Goal: Task Accomplishment & Management: Manage account settings

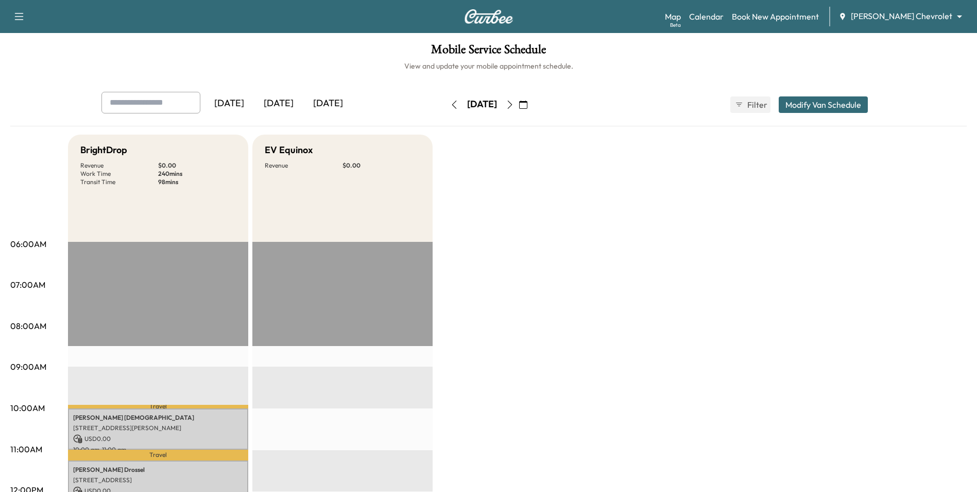
click at [450, 107] on icon "button" at bounding box center [454, 104] width 8 height 8
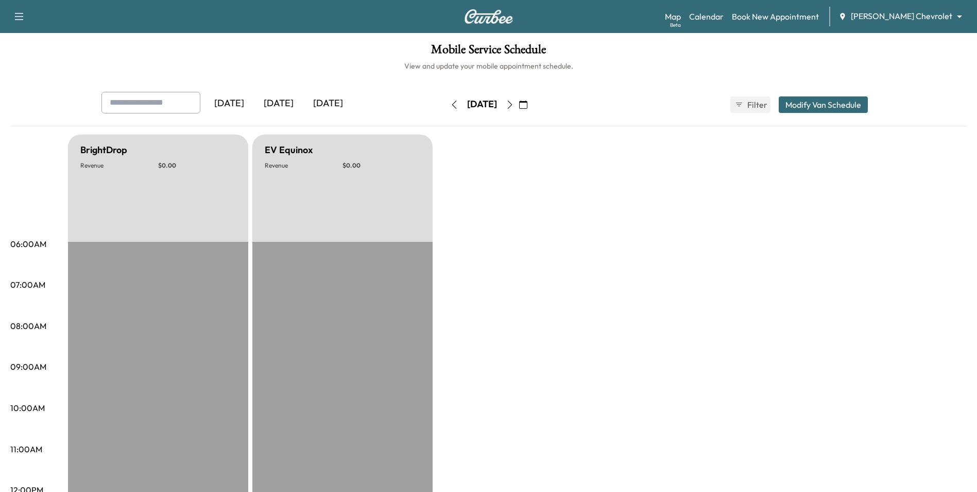
click at [532, 104] on button "button" at bounding box center [524, 104] width 18 height 16
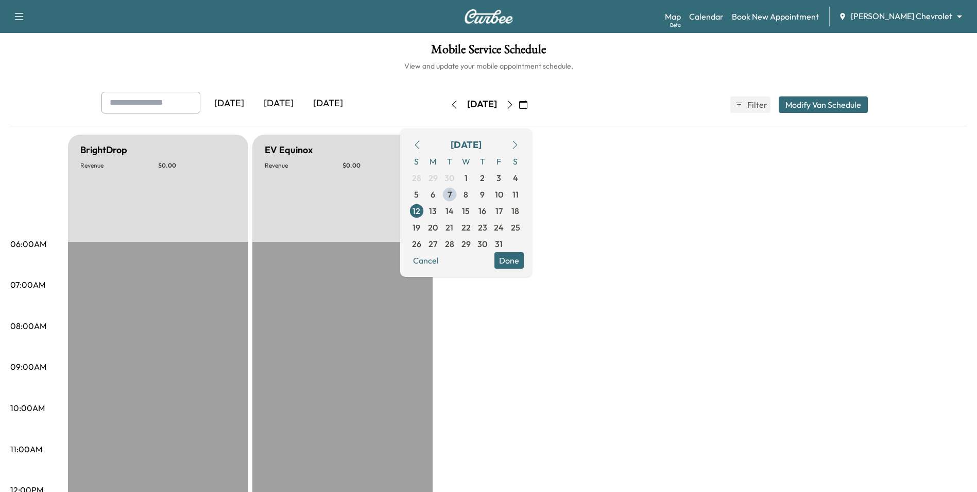
click at [623, 126] on div "[DATE] [DATE] [DATE] [DATE] October 2025 S M T W T F S 28 29 30 1 2 3 4 5 6 7 8…" at bounding box center [488, 109] width 957 height 35
click at [450, 107] on icon "button" at bounding box center [454, 104] width 8 height 8
drag, startPoint x: 601, startPoint y: 183, endPoint x: 604, endPoint y: 193, distance: 10.4
click at [524, 263] on button "Done" at bounding box center [509, 260] width 29 height 16
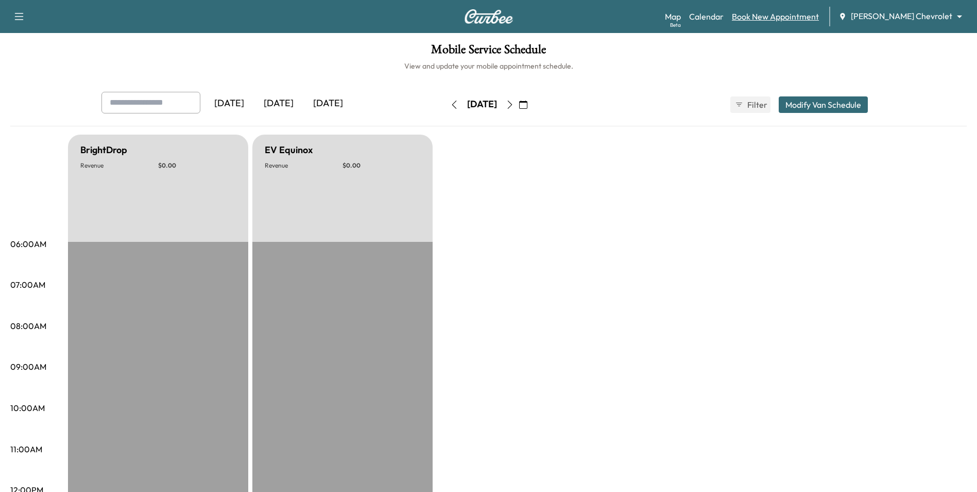
click at [810, 21] on link "Book New Appointment" at bounding box center [775, 16] width 87 height 12
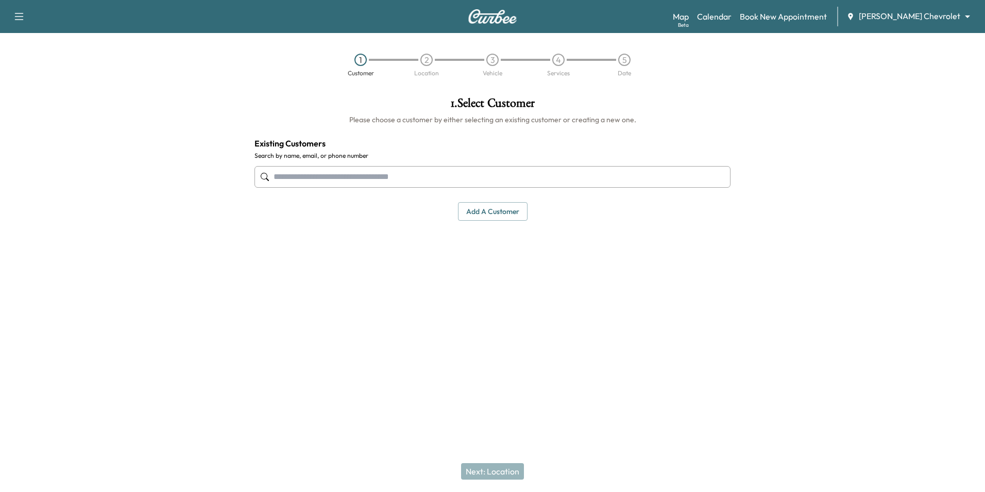
click at [765, 149] on div at bounding box center [862, 212] width 246 height 246
click at [799, 19] on link "Book New Appointment" at bounding box center [783, 16] width 87 height 12
click at [732, 17] on link "Calendar" at bounding box center [714, 16] width 35 height 12
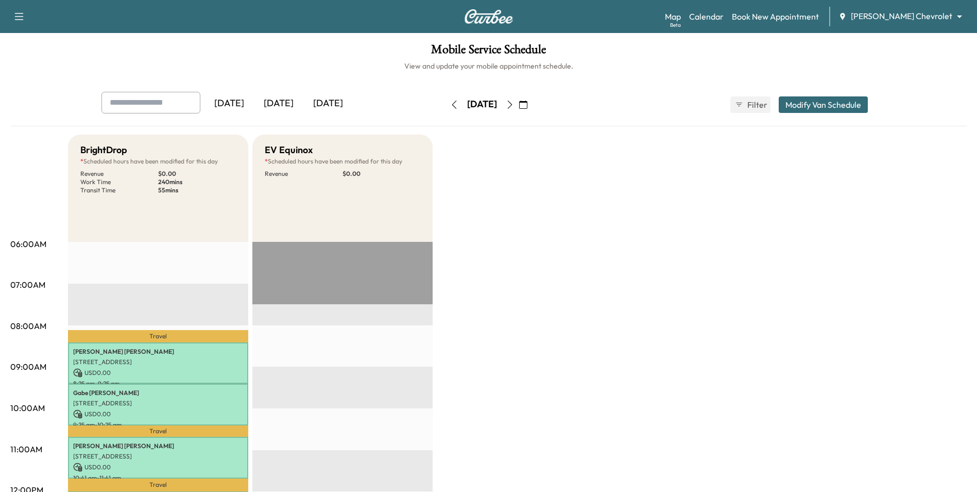
click at [532, 109] on button "button" at bounding box center [524, 104] width 18 height 16
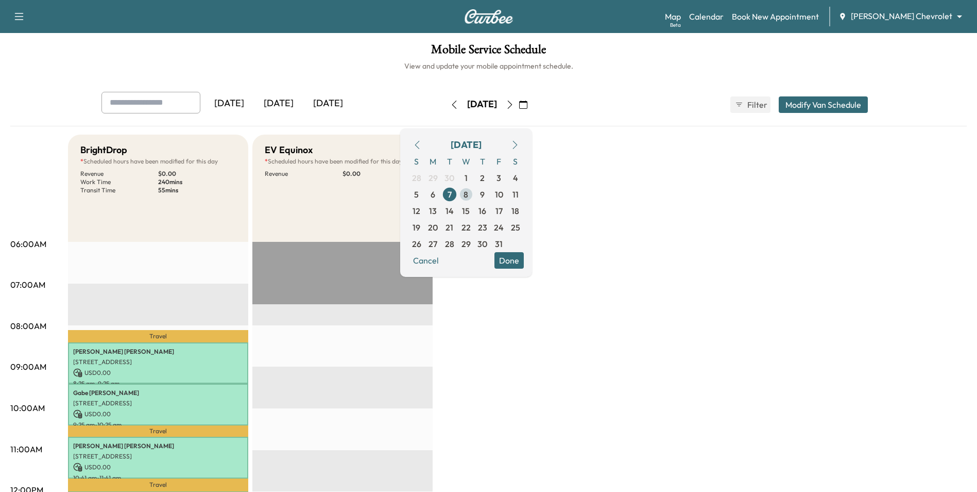
click at [468, 196] on span "8" at bounding box center [466, 194] width 5 height 12
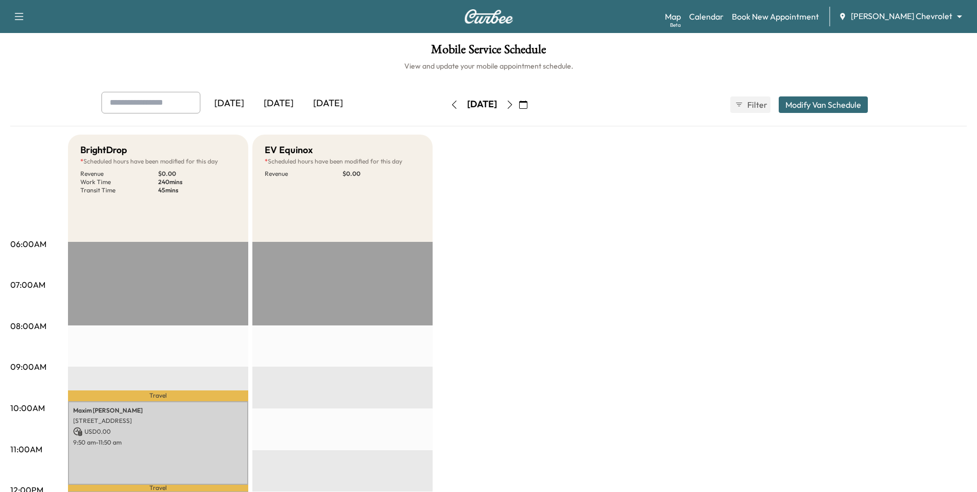
click at [919, 16] on body "Support Log Out Map Beta Calendar Book New Appointment [PERSON_NAME] Chevrolet …" at bounding box center [488, 246] width 977 height 492
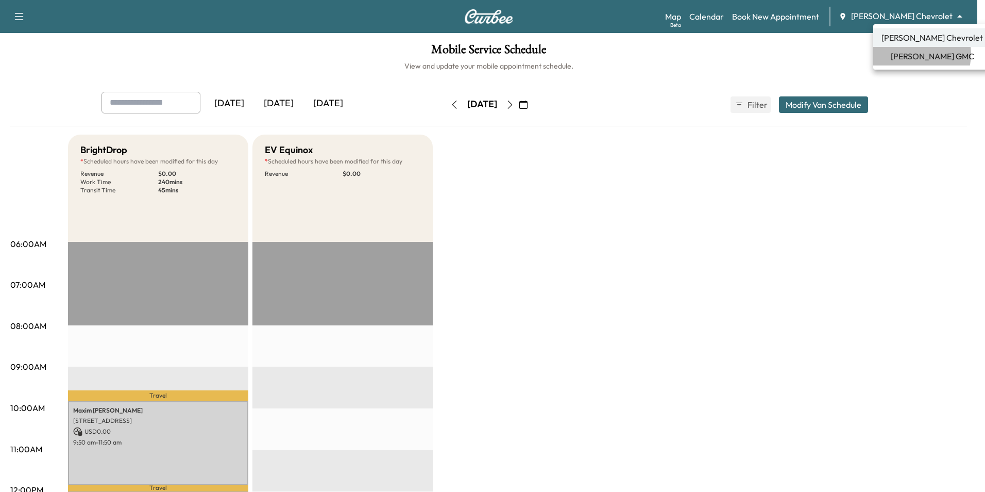
click at [919, 54] on span "[PERSON_NAME] GMC" at bounding box center [932, 56] width 83 height 12
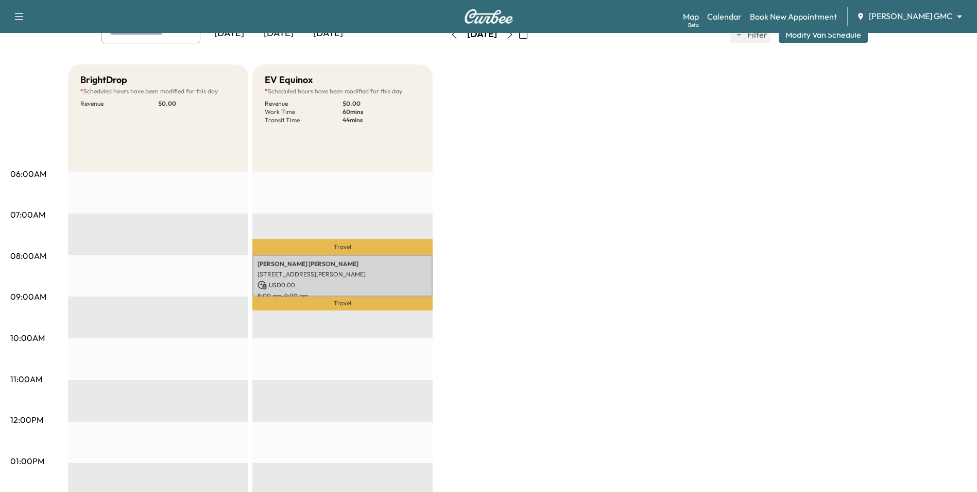
scroll to position [52, 0]
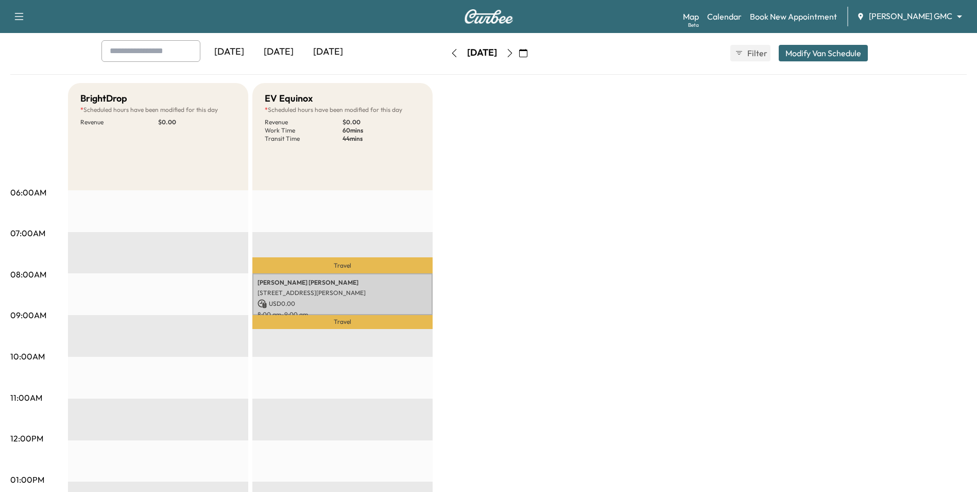
click at [528, 53] on icon "button" at bounding box center [523, 53] width 8 height 8
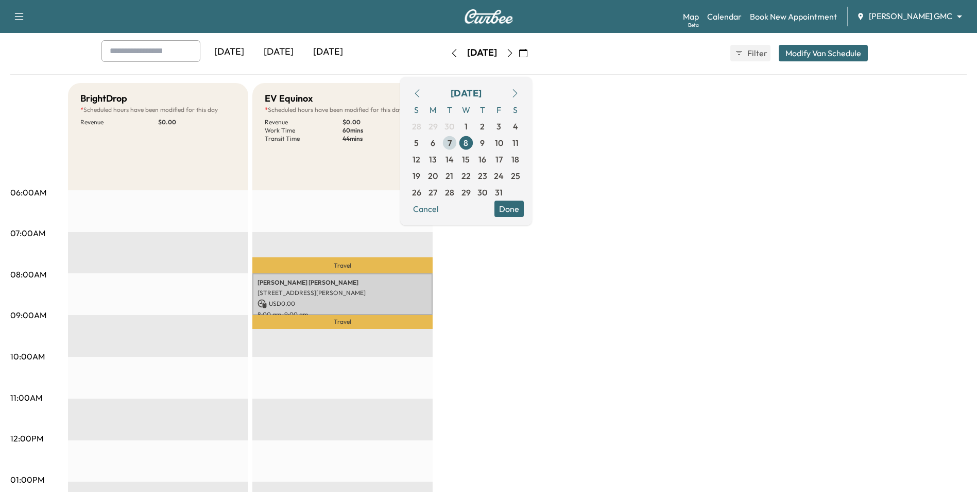
click at [452, 144] on span "7" at bounding box center [450, 143] width 4 height 12
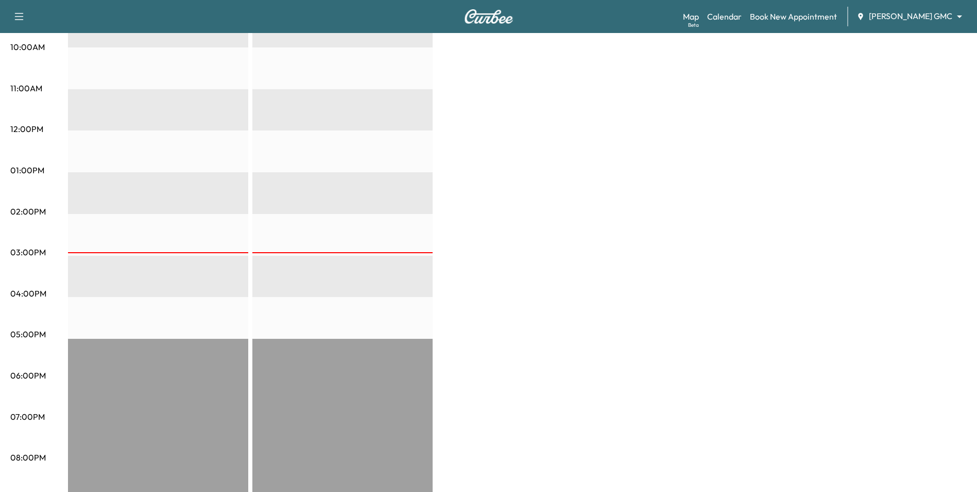
scroll to position [258, 0]
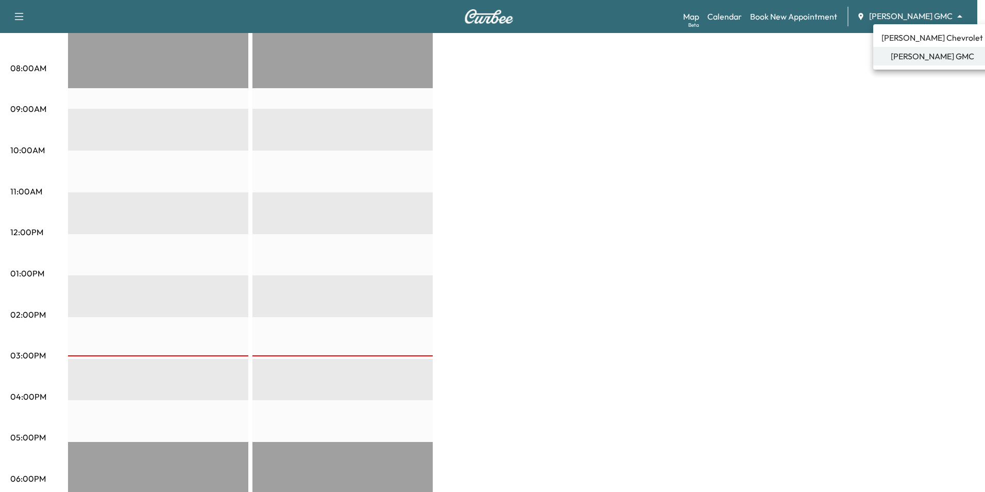
click at [902, 39] on span "[PERSON_NAME] Chevrolet" at bounding box center [932, 37] width 101 height 12
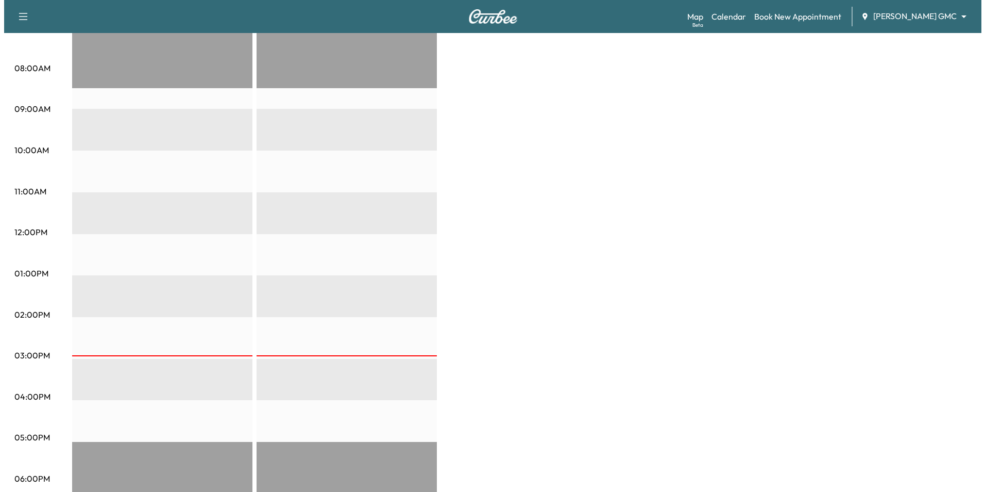
scroll to position [0, 0]
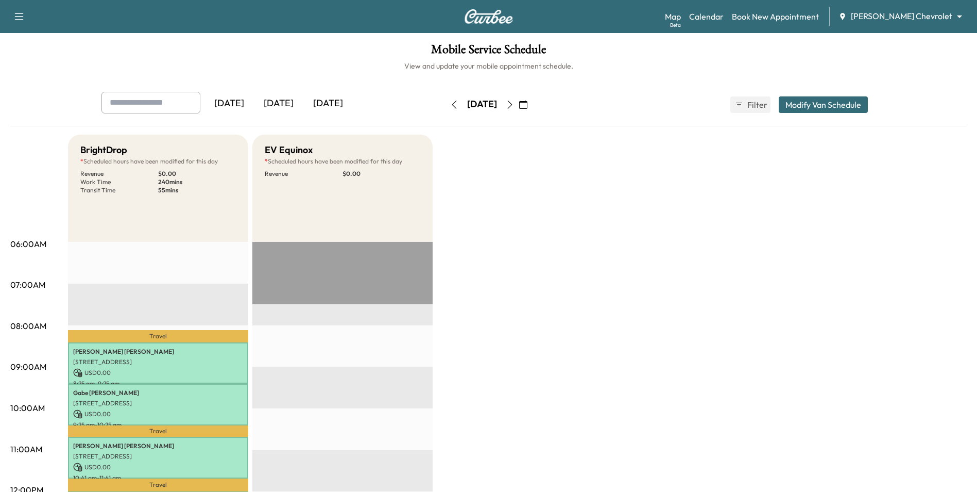
click at [528, 104] on icon "button" at bounding box center [523, 104] width 8 height 8
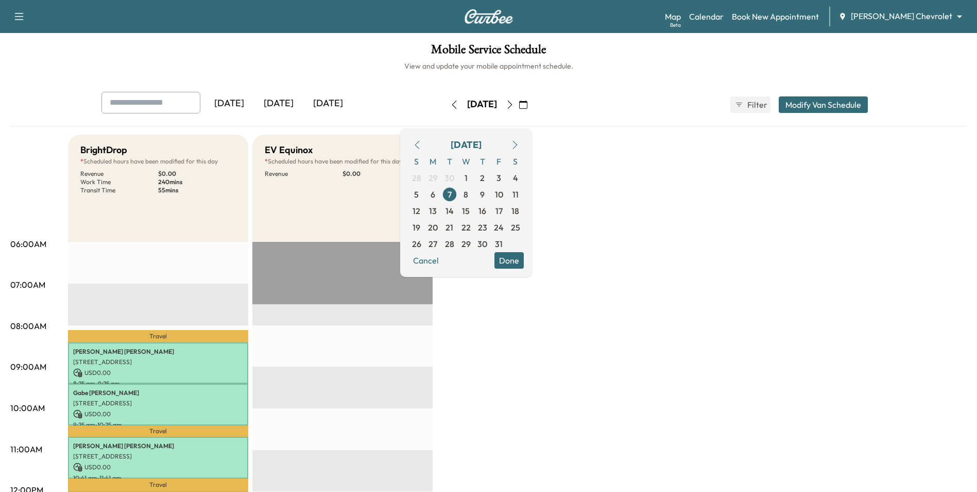
click at [173, 101] on input "text" at bounding box center [150, 103] width 99 height 22
type input "*****"
drag, startPoint x: 147, startPoint y: 107, endPoint x: 77, endPoint y: 100, distance: 69.8
click at [77, 100] on div "***** [DATE] [DATE] [DATE] [DATE] October 2025 S M T W T F S 28 29 30 1 2 3 4 5…" at bounding box center [488, 109] width 957 height 35
type input "******"
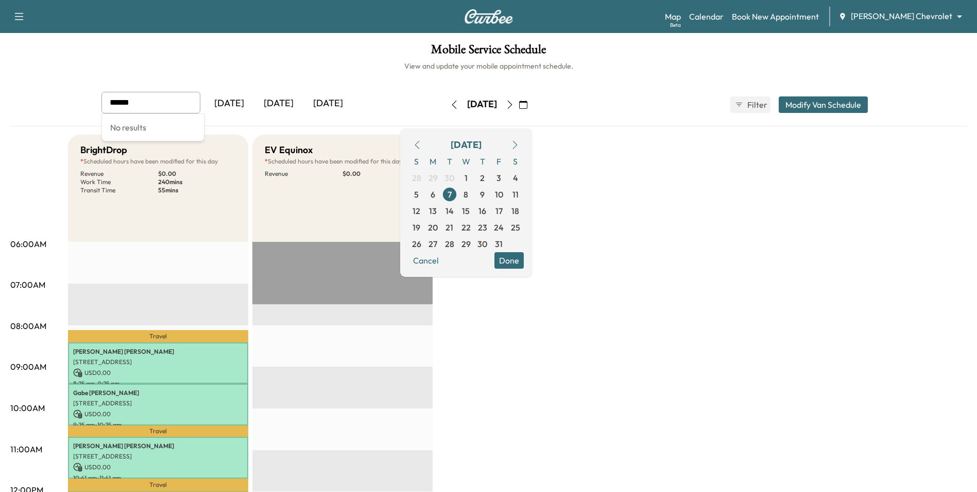
click at [146, 107] on input "******" at bounding box center [150, 103] width 99 height 22
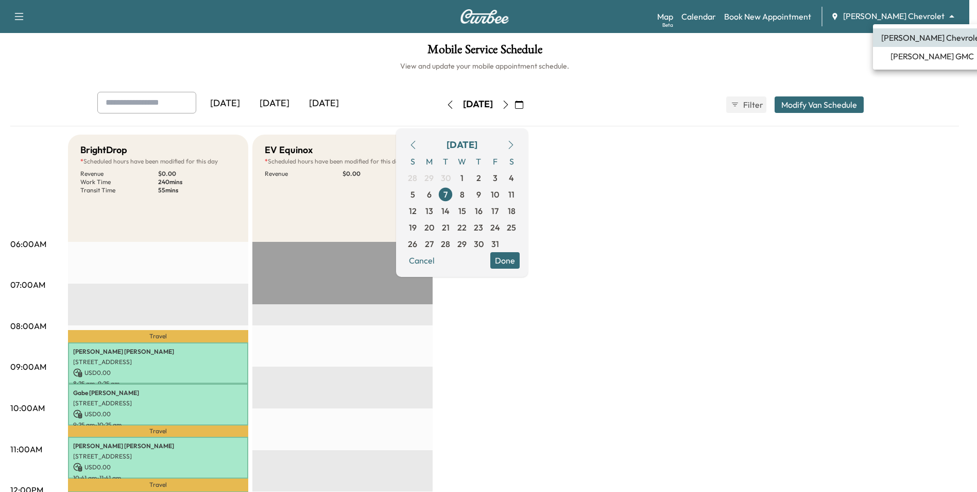
click at [925, 13] on body "Support Log Out Map Beta Calendar Book New Appointment [PERSON_NAME] Chevrolet …" at bounding box center [488, 246] width 977 height 492
click at [922, 55] on span "[PERSON_NAME] GMC" at bounding box center [932, 56] width 83 height 12
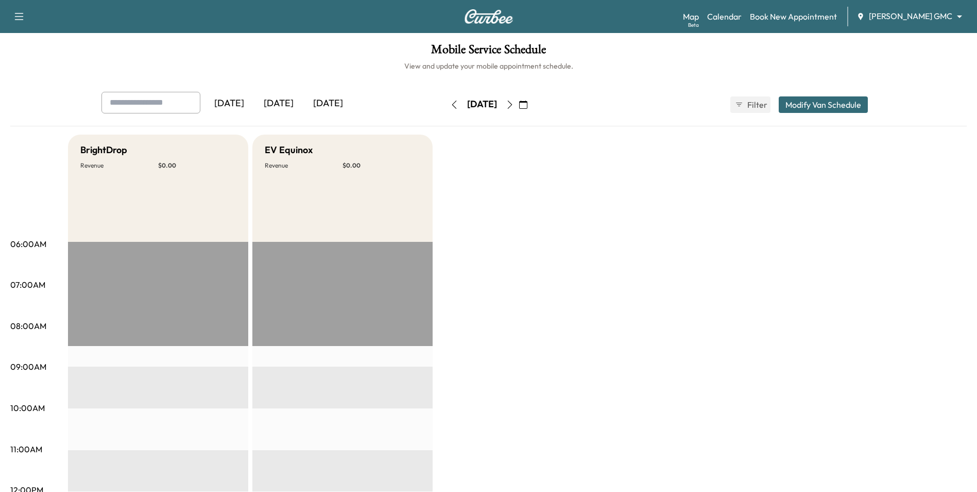
click at [166, 104] on input "text" at bounding box center [150, 103] width 99 height 22
type input "******"
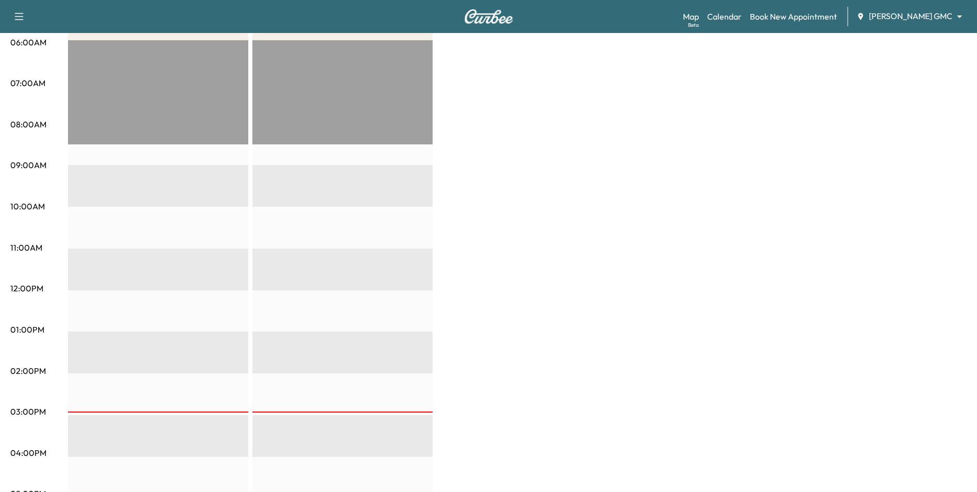
scroll to position [52, 0]
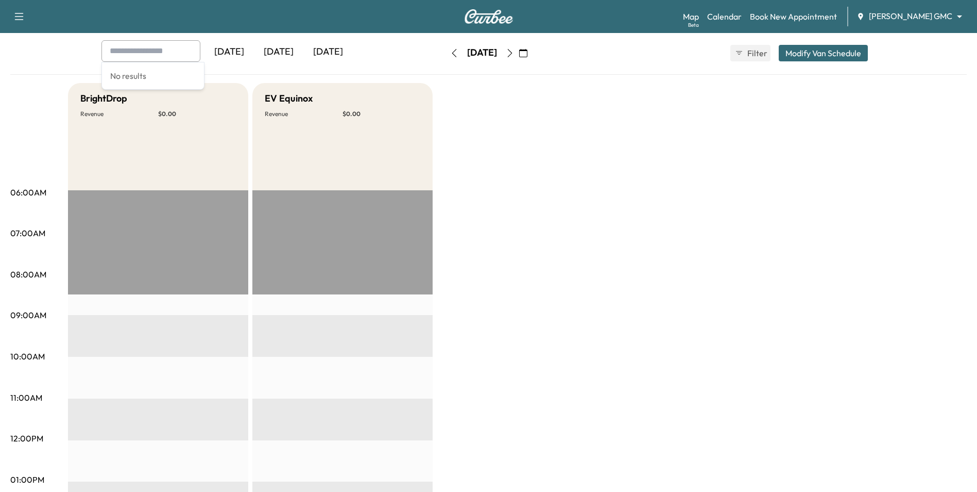
click at [528, 53] on icon "button" at bounding box center [523, 53] width 8 height 8
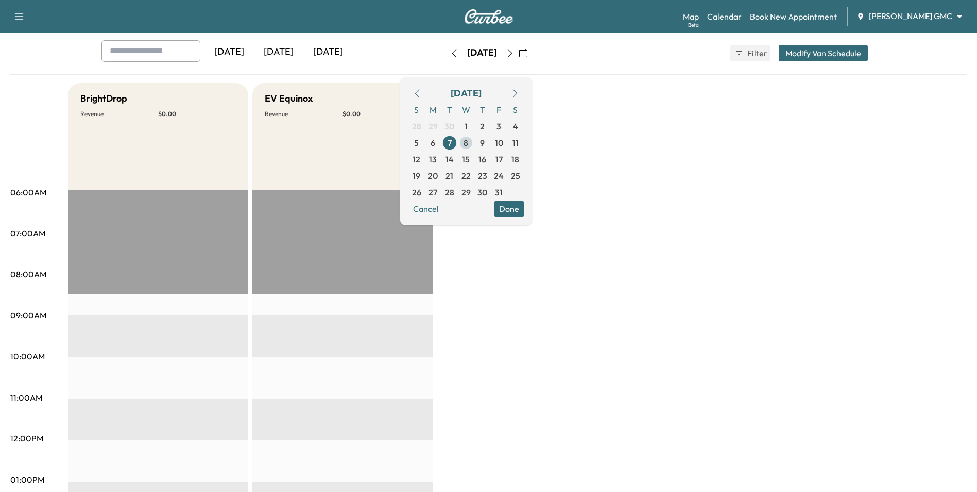
click at [468, 143] on span "8" at bounding box center [466, 143] width 5 height 12
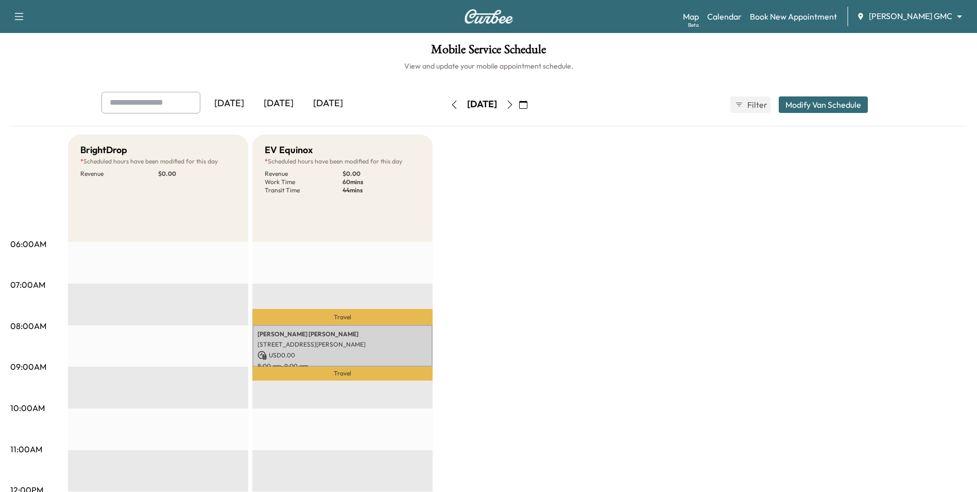
click at [519, 109] on button "button" at bounding box center [510, 104] width 18 height 16
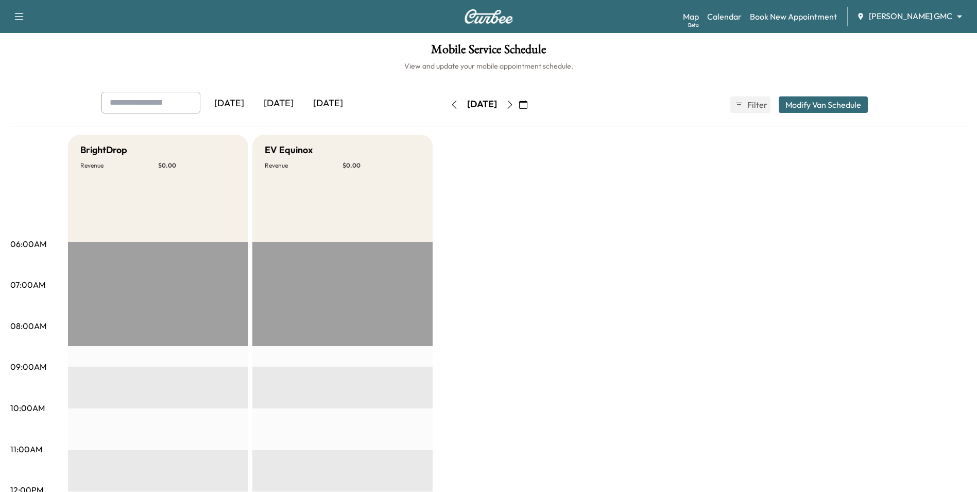
click at [532, 111] on button "button" at bounding box center [524, 104] width 18 height 16
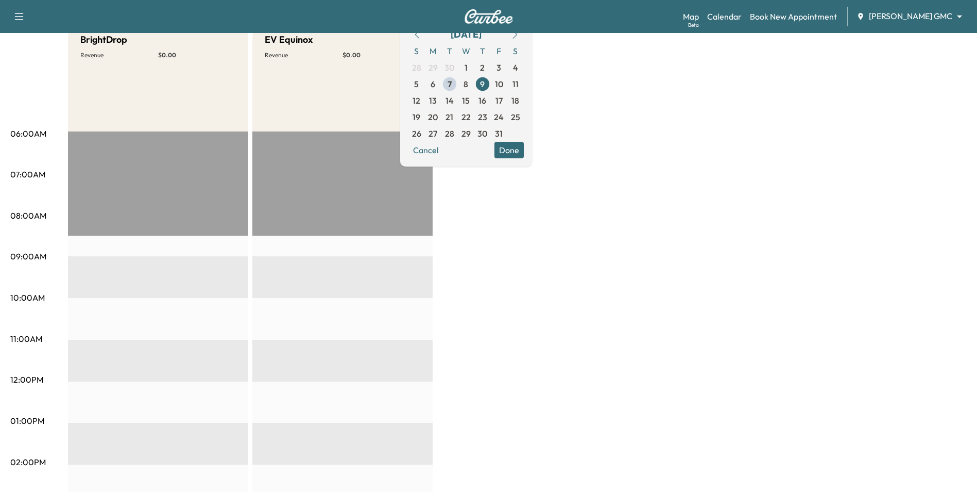
scroll to position [103, 0]
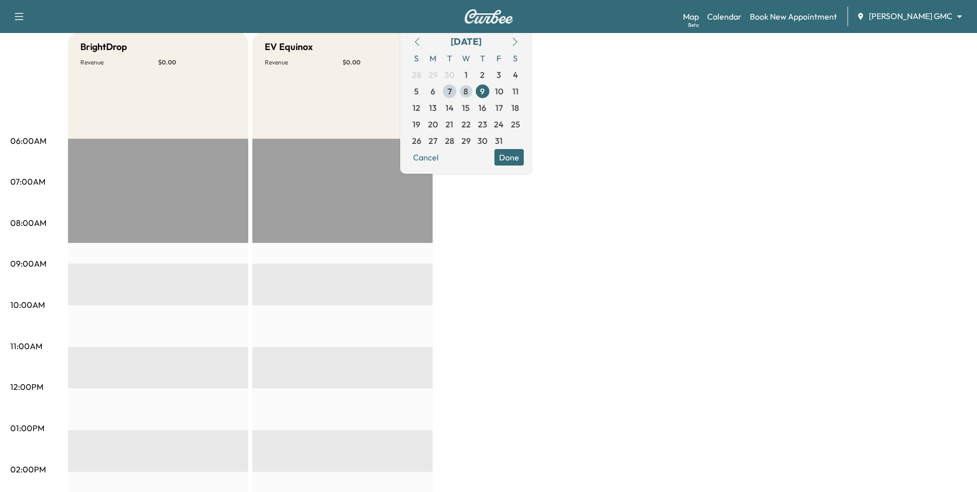
click at [475, 90] on span "8" at bounding box center [466, 91] width 16 height 16
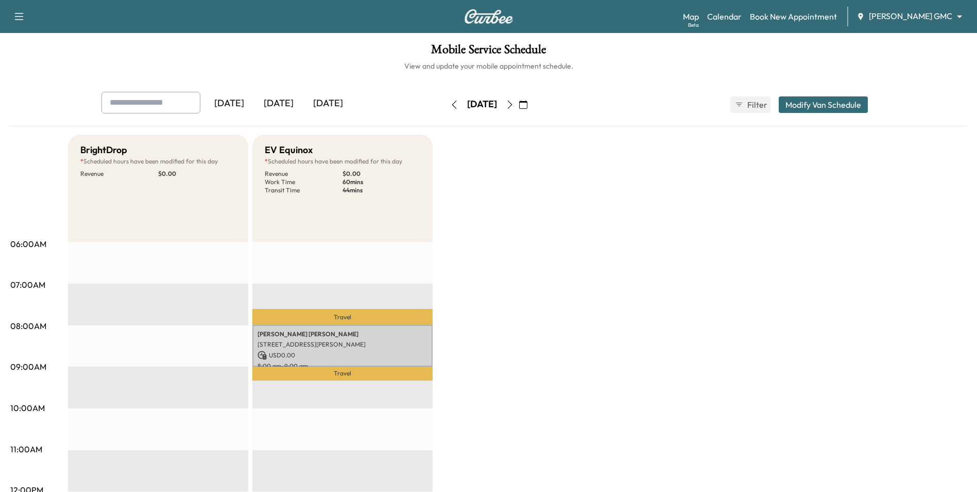
click at [528, 105] on icon "button" at bounding box center [523, 104] width 8 height 8
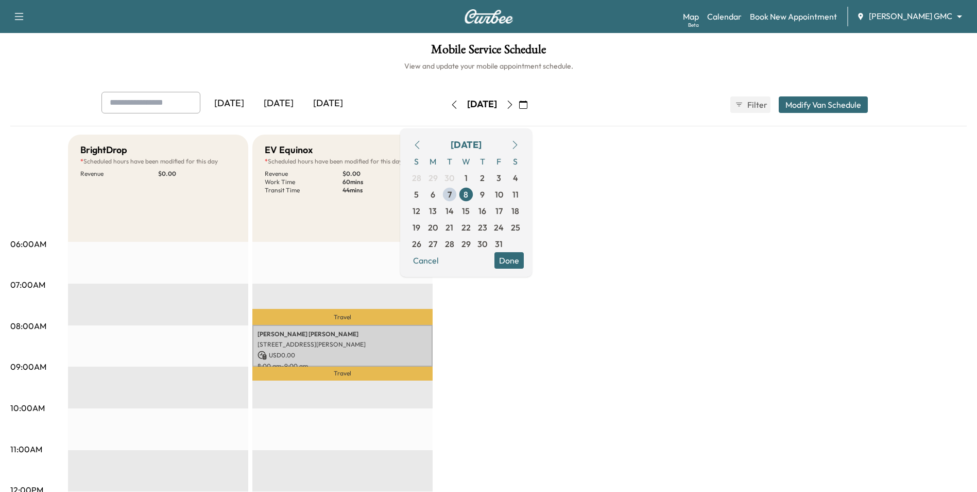
click at [528, 104] on icon "button" at bounding box center [523, 104] width 8 height 8
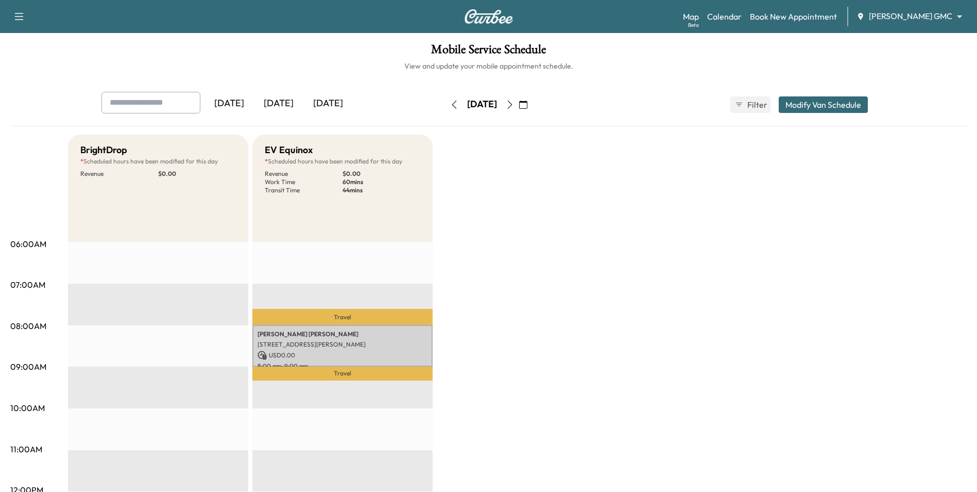
click at [604, 110] on div "[DATE] [DATE] [DATE] [DATE] October 2025 S M T W T F S 28 29 30 1 2 3 4 5 6 7 8…" at bounding box center [488, 105] width 791 height 26
click at [807, 20] on link "Book New Appointment" at bounding box center [793, 16] width 87 height 12
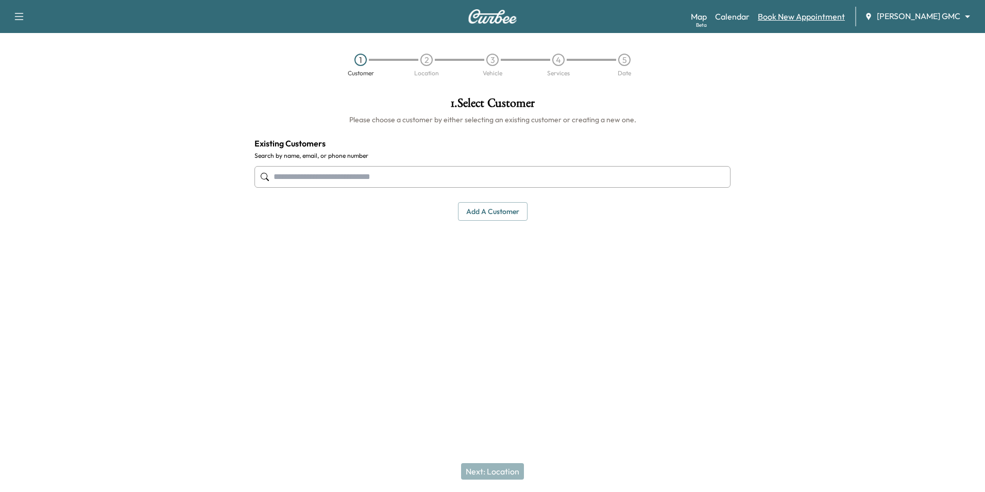
click at [798, 15] on link "Book New Appointment" at bounding box center [801, 16] width 87 height 12
click at [750, 21] on link "Calendar" at bounding box center [732, 16] width 35 height 12
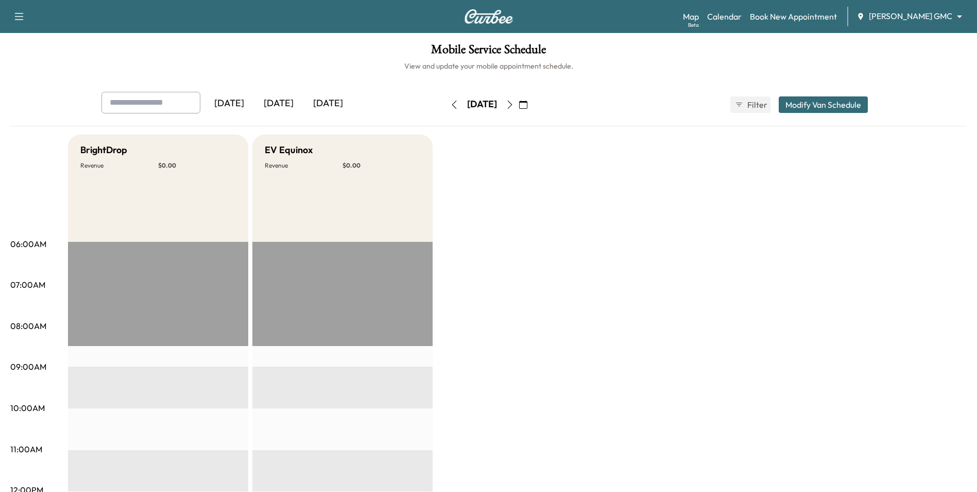
click at [528, 108] on icon "button" at bounding box center [523, 104] width 8 height 8
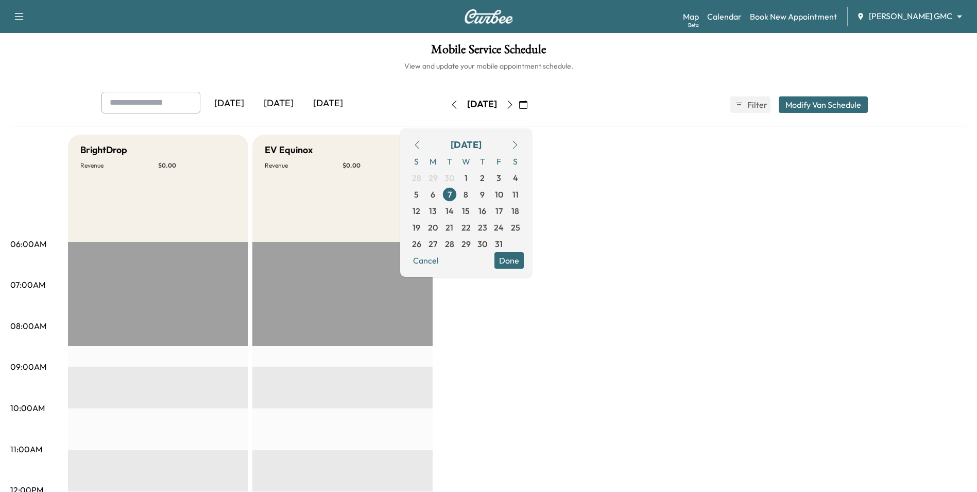
click at [597, 77] on div "Mobile Service Schedule View and update your mobile appointment schedule. [DATE…" at bounding box center [488, 475] width 977 height 885
click at [665, 64] on h6 "View and update your mobile appointment schedule." at bounding box center [488, 66] width 957 height 10
click at [654, 65] on h6 "View and update your mobile appointment schedule." at bounding box center [488, 66] width 957 height 10
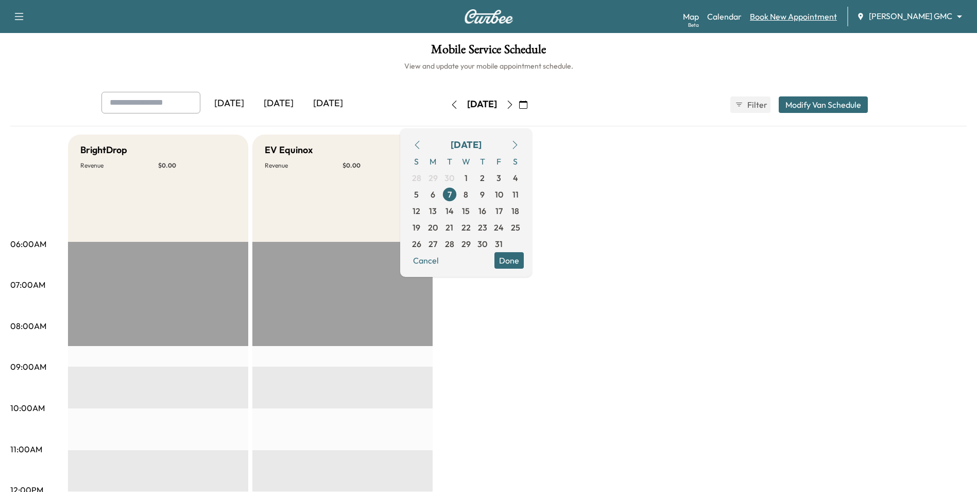
click at [800, 20] on link "Book New Appointment" at bounding box center [793, 16] width 87 height 12
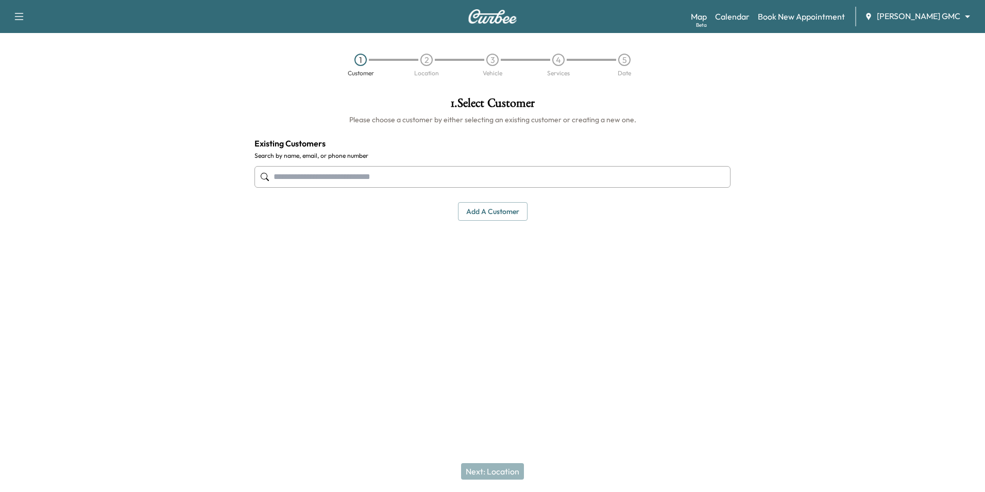
click at [736, 81] on div "1 Customer 2 Location 3 Vehicle 4 Services 5 Date" at bounding box center [492, 64] width 985 height 47
click at [810, 16] on link "Book New Appointment" at bounding box center [801, 16] width 87 height 12
click at [750, 13] on link "Calendar" at bounding box center [732, 16] width 35 height 12
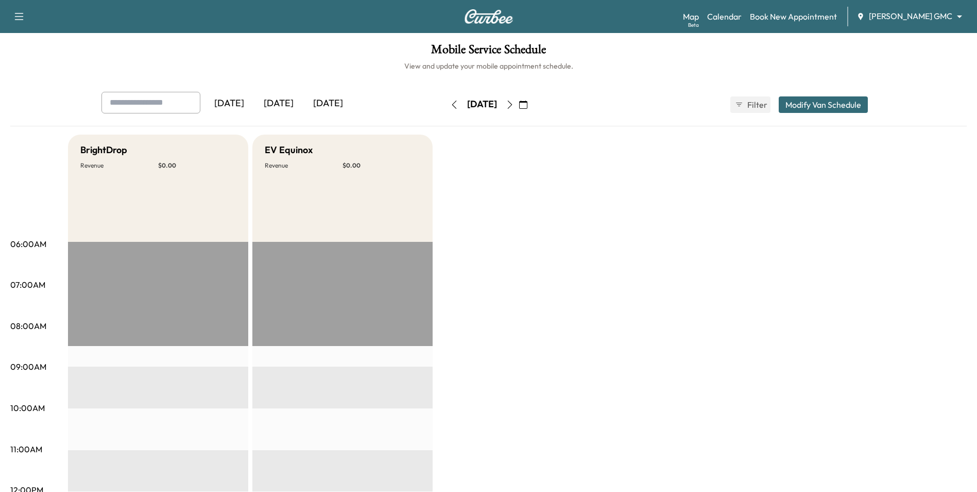
click at [532, 104] on button "button" at bounding box center [524, 104] width 18 height 16
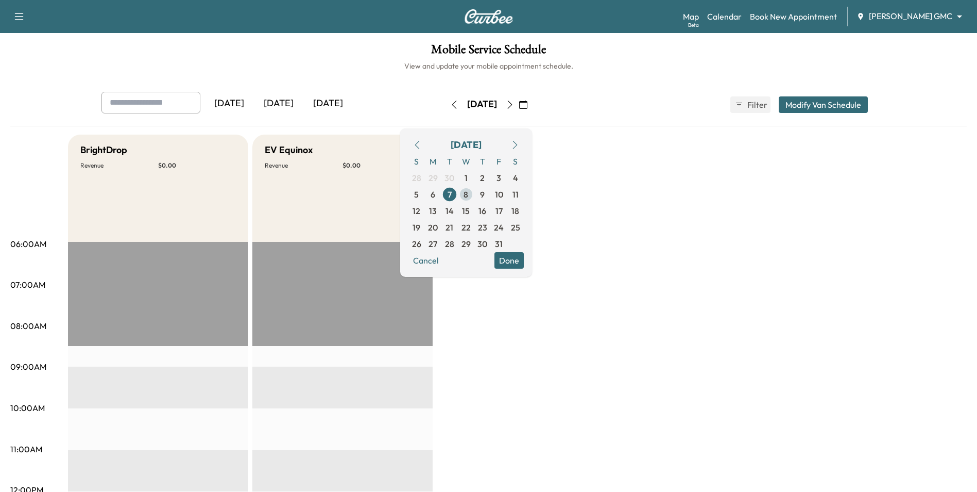
click at [468, 195] on span "8" at bounding box center [466, 194] width 5 height 12
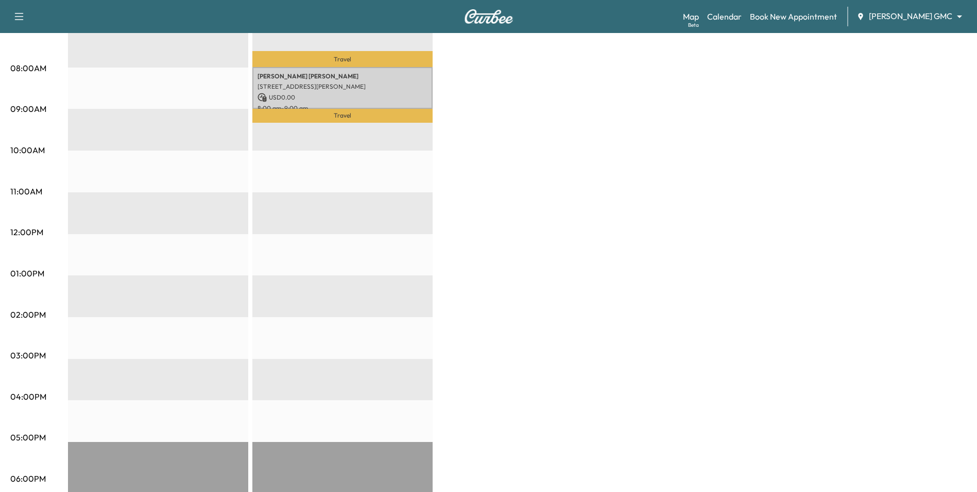
scroll to position [103, 0]
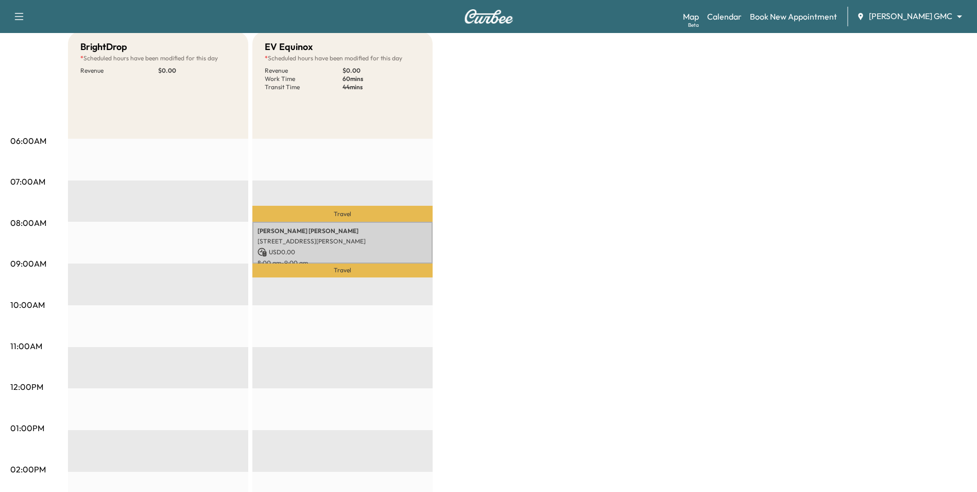
click at [906, 18] on body "Support Log Out Map Beta Calendar Book New Appointment [PERSON_NAME] GMC ******…" at bounding box center [488, 143] width 977 height 492
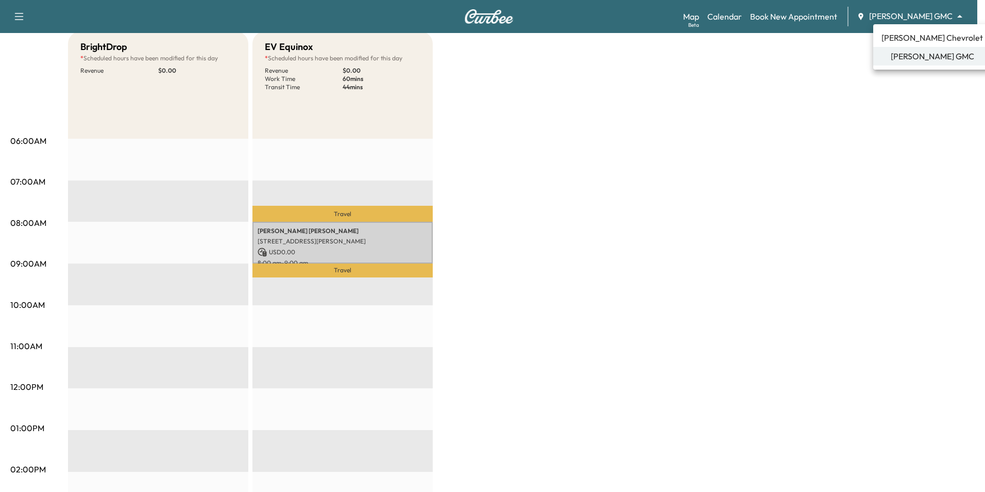
click at [828, 123] on div at bounding box center [492, 246] width 985 height 492
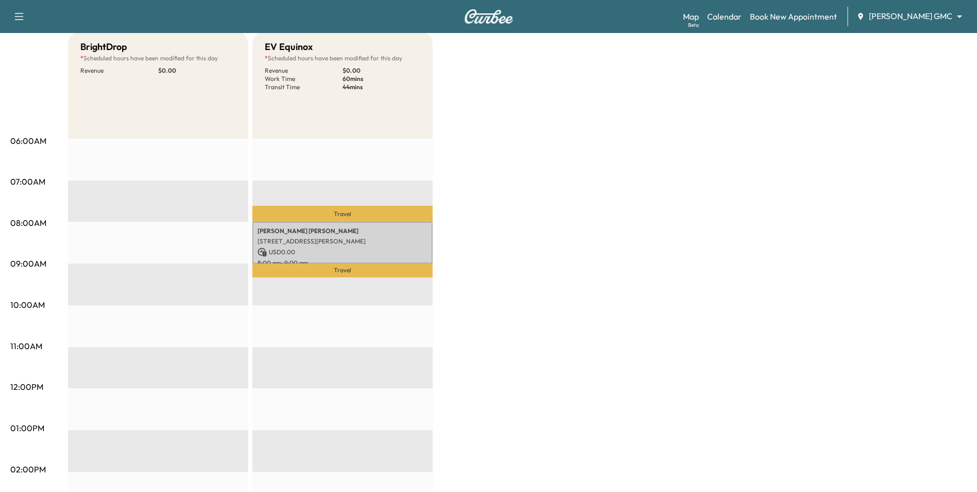
scroll to position [0, 0]
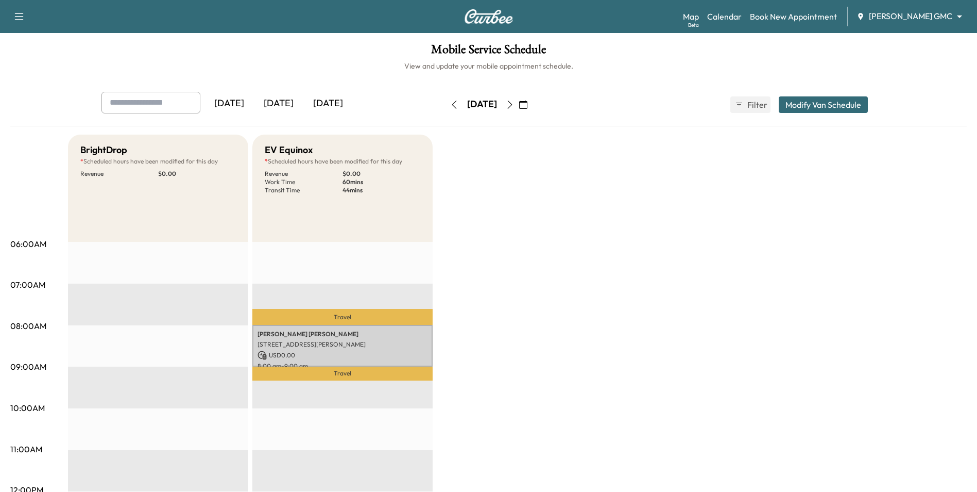
click at [514, 106] on icon "button" at bounding box center [510, 104] width 8 height 8
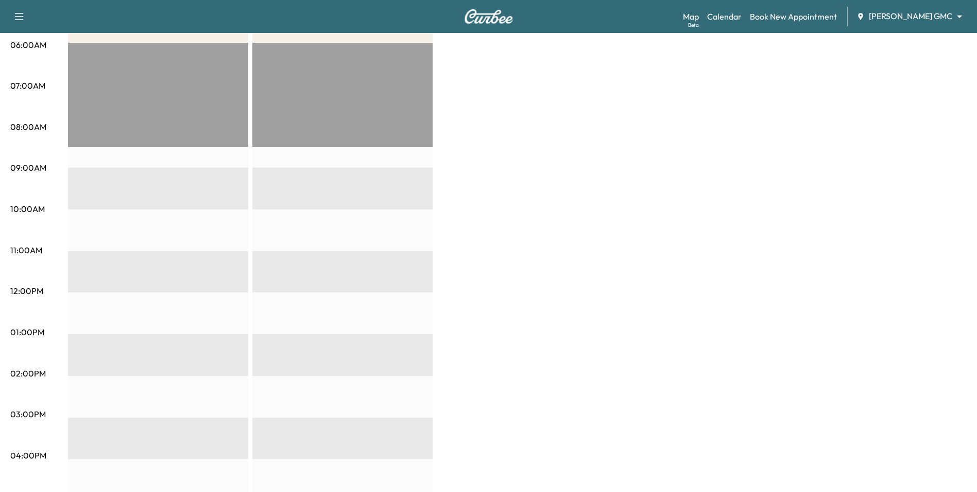
scroll to position [52, 0]
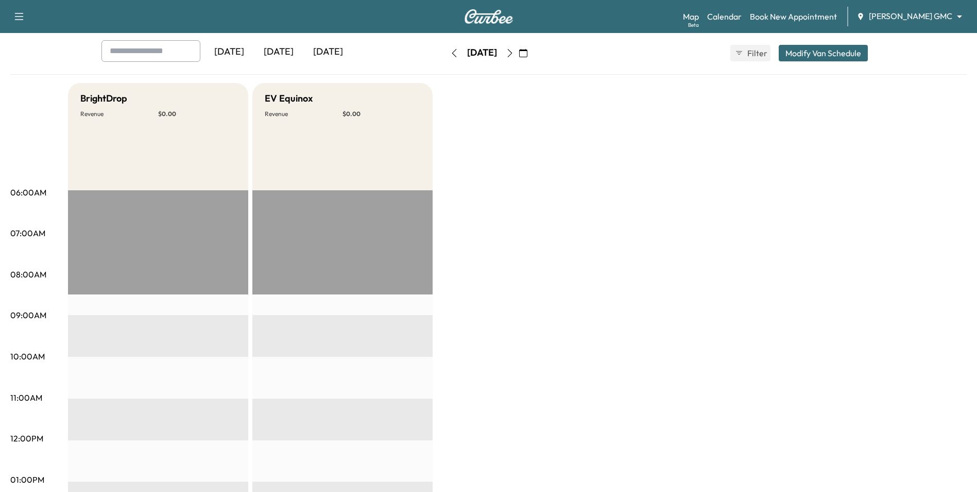
click at [514, 54] on icon "button" at bounding box center [510, 53] width 8 height 8
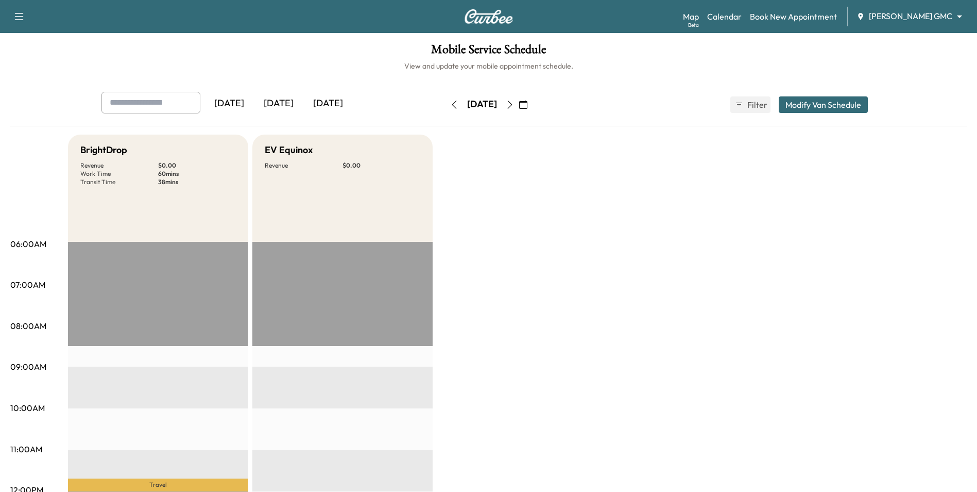
click at [514, 105] on icon "button" at bounding box center [510, 104] width 8 height 8
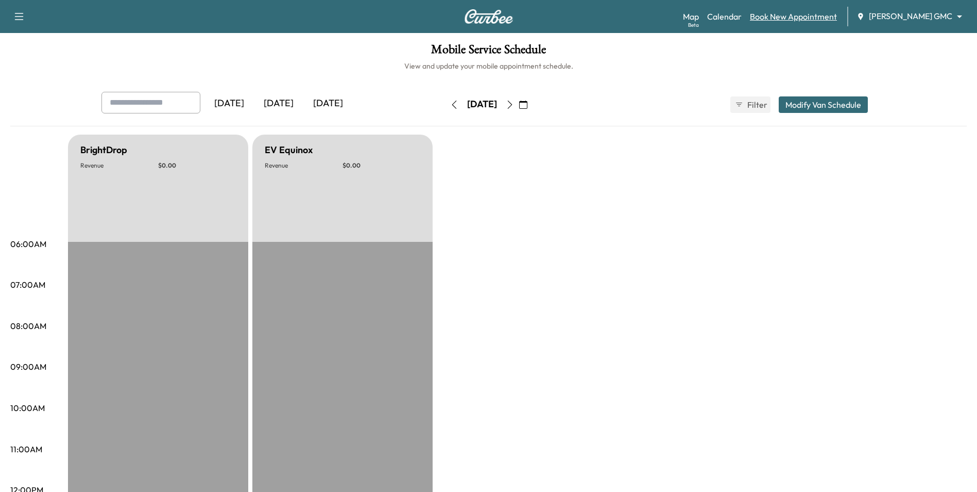
click at [801, 20] on link "Book New Appointment" at bounding box center [793, 16] width 87 height 12
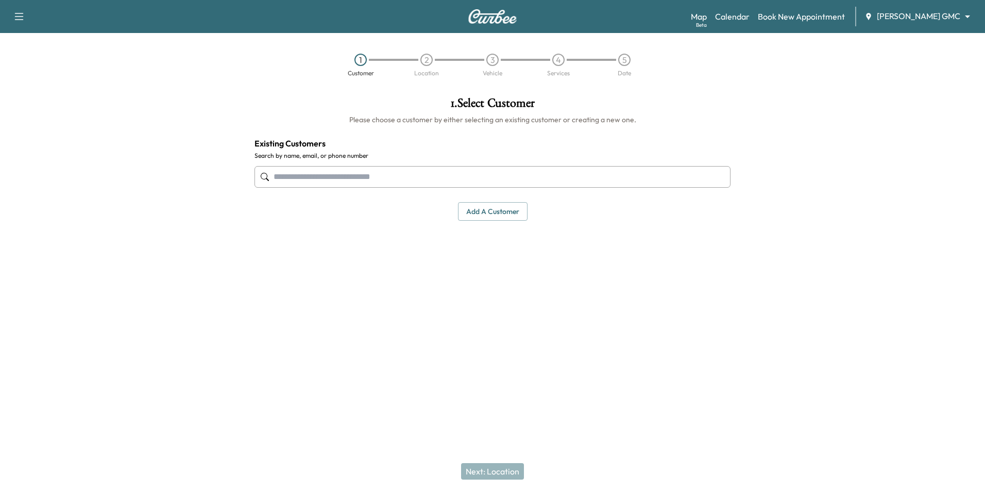
click at [897, 10] on div "Map Beta Calendar Book New Appointment [PERSON_NAME] GMC ******** ​" at bounding box center [834, 17] width 286 height 20
click at [901, 18] on body "Support Log Out Map Beta Calendar Book New Appointment [PERSON_NAME] GMC ******…" at bounding box center [492, 246] width 985 height 492
click at [843, 49] on div at bounding box center [492, 246] width 985 height 492
click at [837, 21] on link "Book New Appointment" at bounding box center [801, 16] width 87 height 12
click at [747, 21] on link "Calendar" at bounding box center [732, 16] width 35 height 12
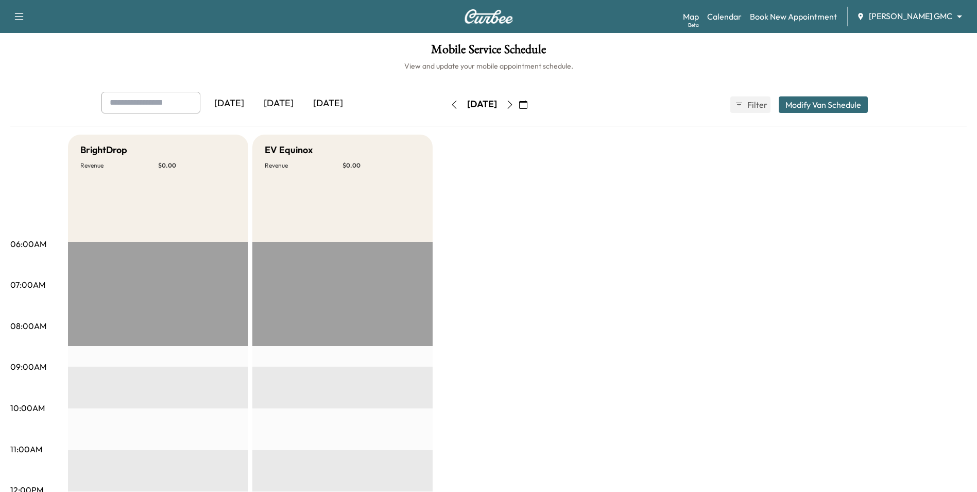
click at [532, 96] on div "[DATE] October 2025 S M T W T F S 28 29 30 1 2 3 4 5 6 7 8 9 10 11 12 13 14 15 …" at bounding box center [489, 104] width 87 height 33
click at [528, 106] on icon "button" at bounding box center [523, 104] width 8 height 8
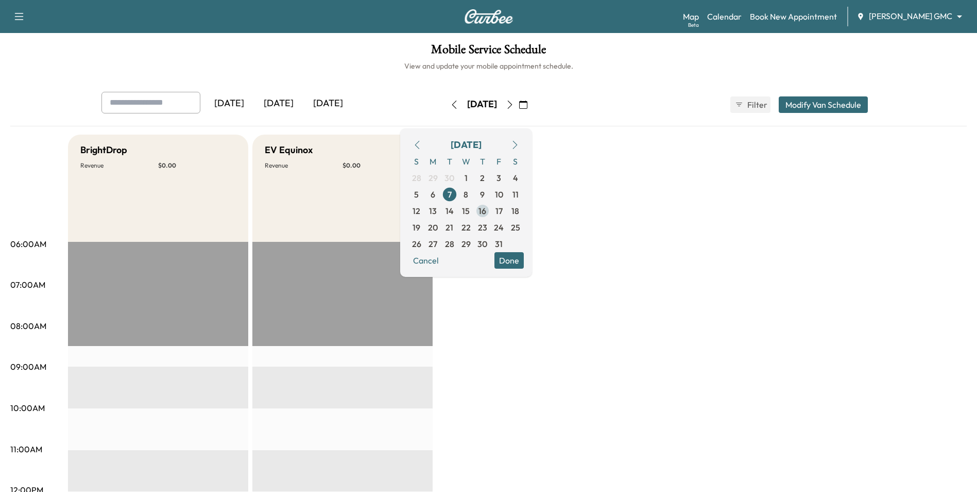
drag, startPoint x: 492, startPoint y: 196, endPoint x: 501, endPoint y: 210, distance: 16.6
click at [498, 207] on div "S M T W T F S 28 29 30 1 2 3 4 5 6 7 8 9 10 11 12 13 14 15 16 17 18 19 20 21 22…" at bounding box center [466, 202] width 115 height 99
click at [468, 198] on span "8" at bounding box center [466, 194] width 5 height 12
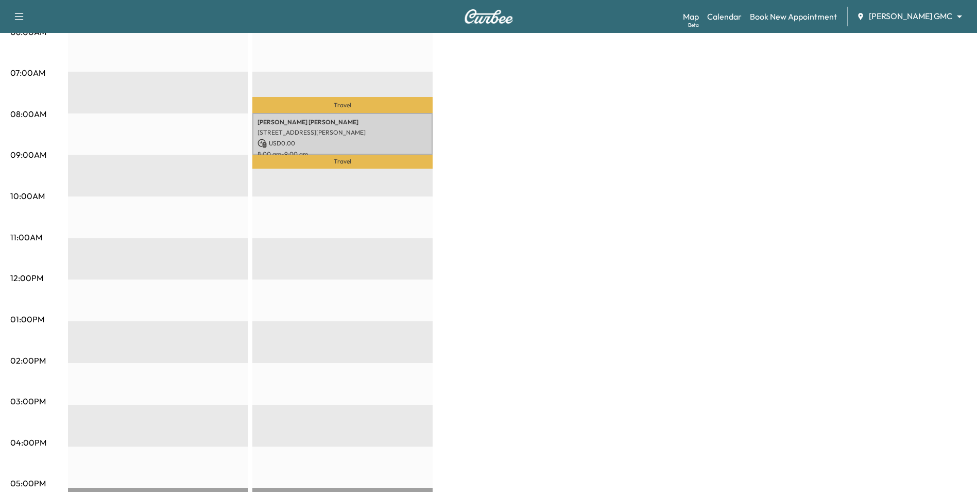
scroll to position [155, 0]
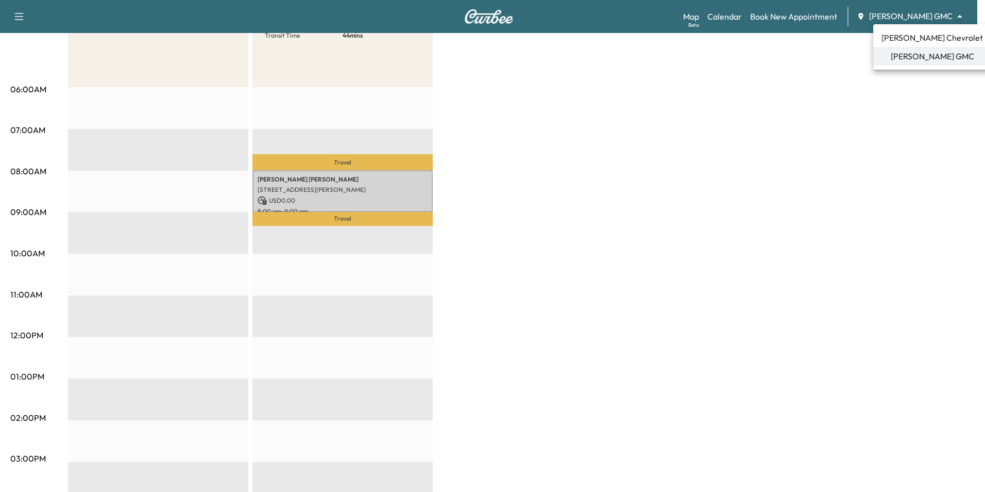
drag, startPoint x: 894, startPoint y: 19, endPoint x: 894, endPoint y: 24, distance: 5.2
click at [894, 19] on body "Support Log Out Map Beta Calendar Book New Appointment [PERSON_NAME] GMC ******…" at bounding box center [492, 91] width 985 height 492
drag, startPoint x: 911, startPoint y: 28, endPoint x: 910, endPoint y: 34, distance: 5.8
click at [911, 32] on li "[PERSON_NAME] Chevrolet" at bounding box center [932, 37] width 118 height 19
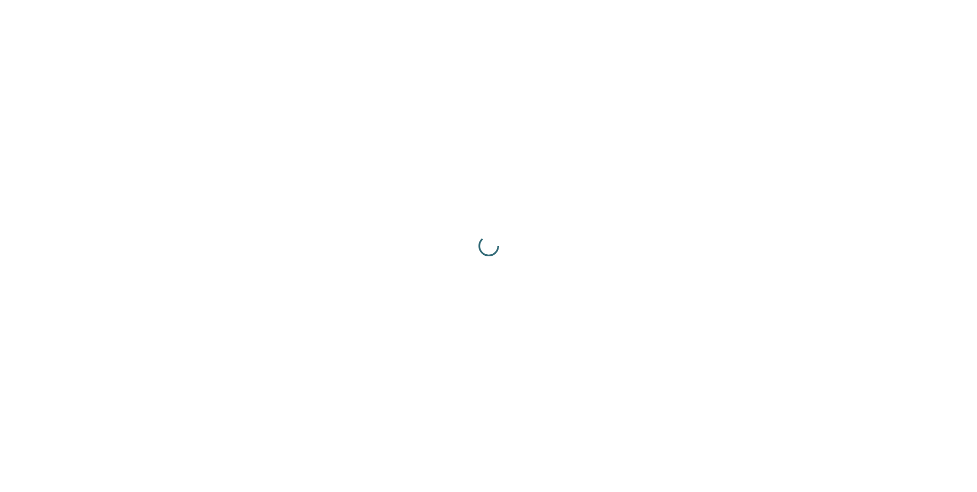
scroll to position [0, 0]
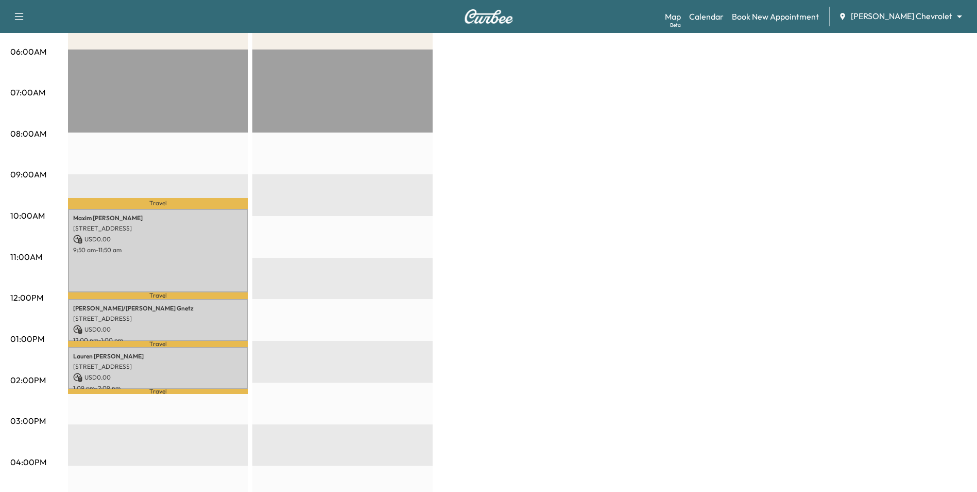
scroll to position [258, 0]
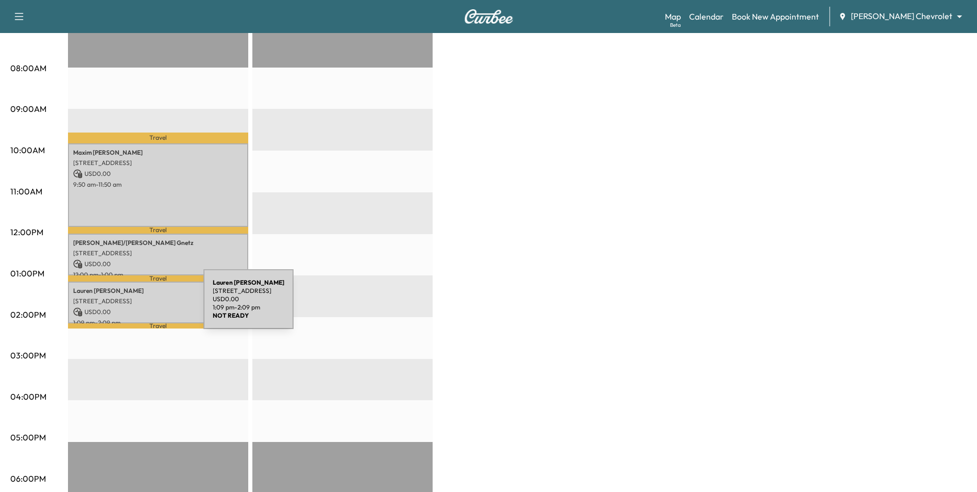
click at [126, 307] on p "USD 0.00" at bounding box center [158, 311] width 170 height 9
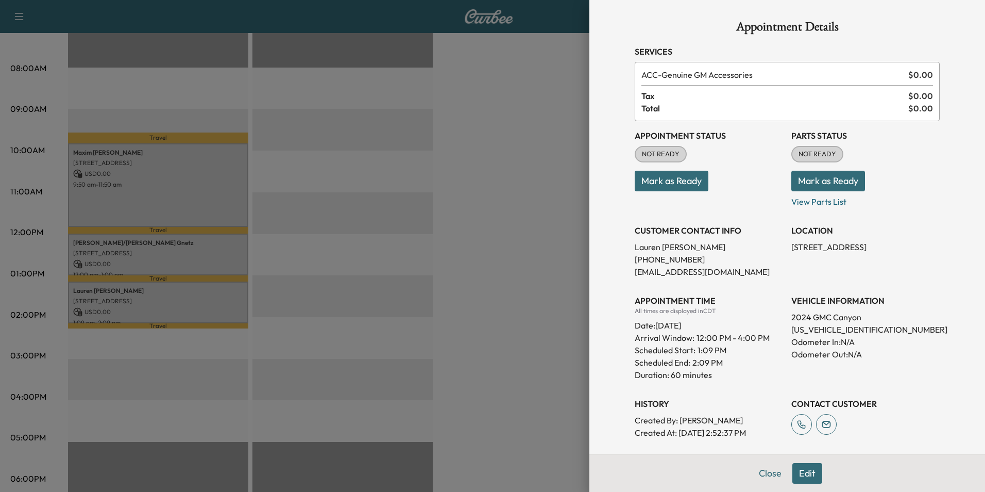
click at [800, 472] on button "Edit" at bounding box center [807, 473] width 30 height 21
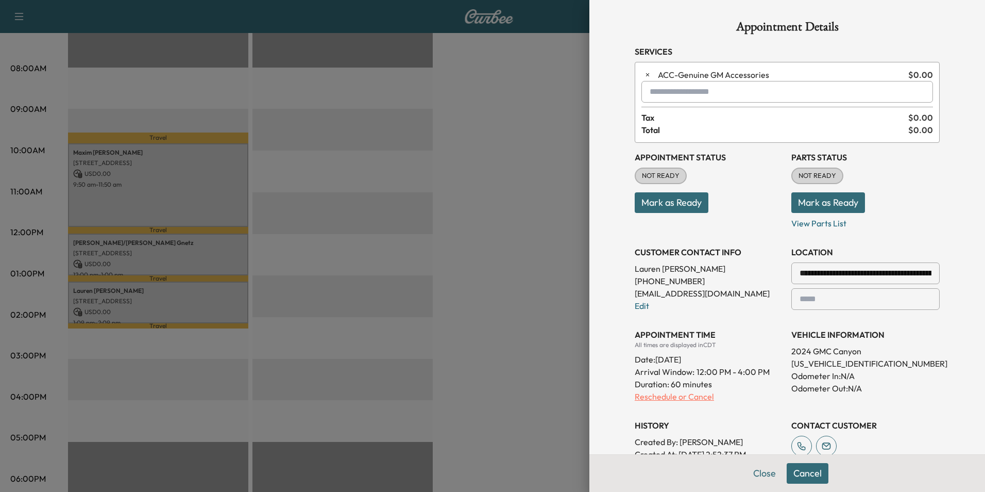
click at [691, 398] on p "Reschedule or Cancel" at bounding box center [709, 396] width 148 height 12
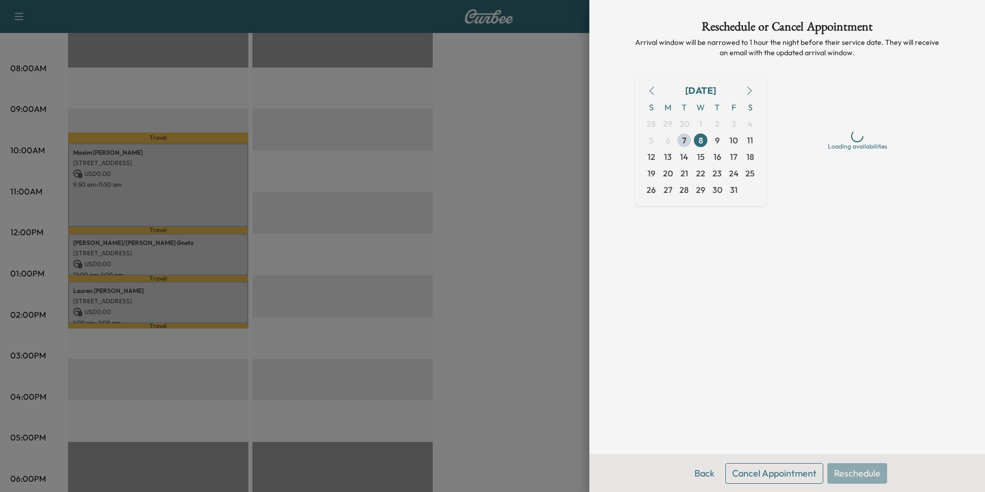
click at [792, 477] on button "Cancel Appointment" at bounding box center [774, 473] width 98 height 21
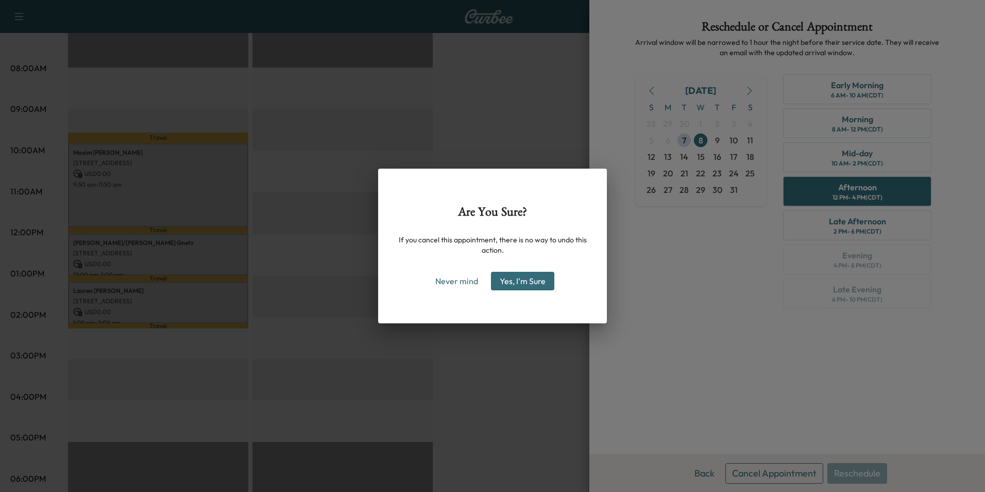
click at [518, 284] on button "Yes, I'm Sure" at bounding box center [522, 281] width 63 height 19
